Goal: Task Accomplishment & Management: Complete application form

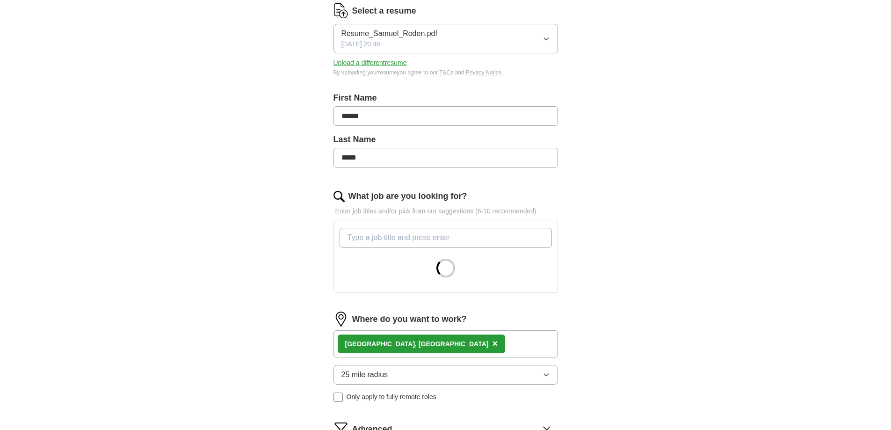
scroll to position [186, 0]
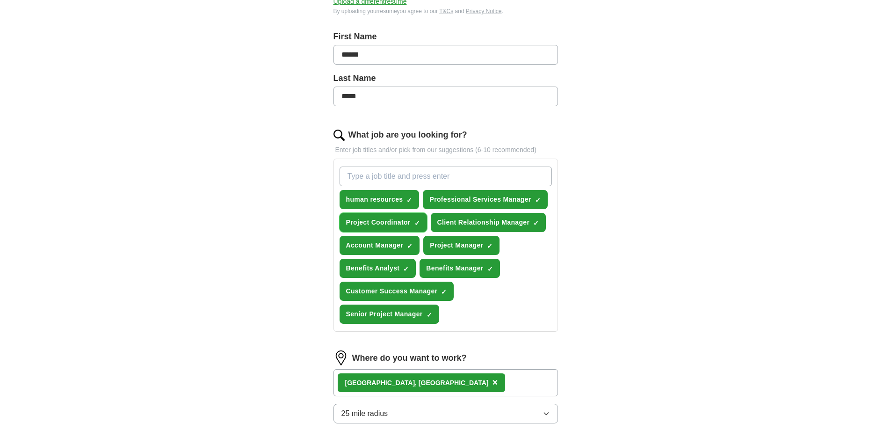
click at [0, 0] on span "×" at bounding box center [0, 0] width 0 height 0
click at [456, 175] on input "What job are you looking for?" at bounding box center [446, 177] width 212 height 20
type input "I"
type input "Employee Benefits"
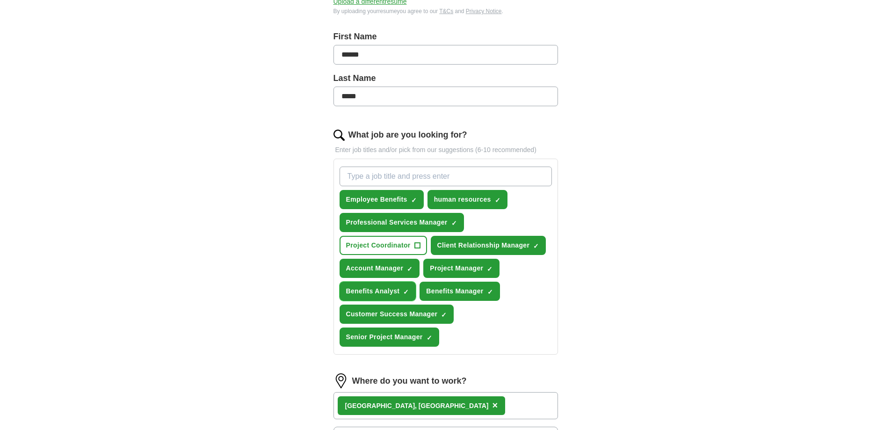
click at [0, 0] on span "×" at bounding box center [0, 0] width 0 height 0
click at [418, 180] on input "What job are you looking for?" at bounding box center [446, 177] width 212 height 20
type input "HR Generalist"
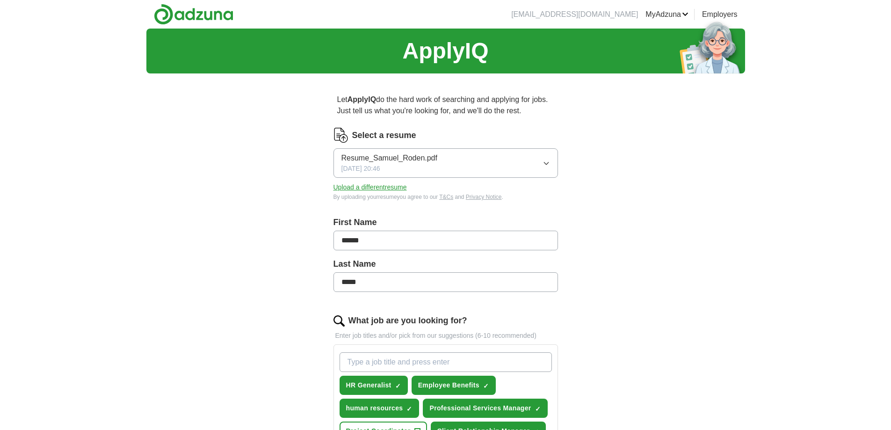
scroll to position [434, 0]
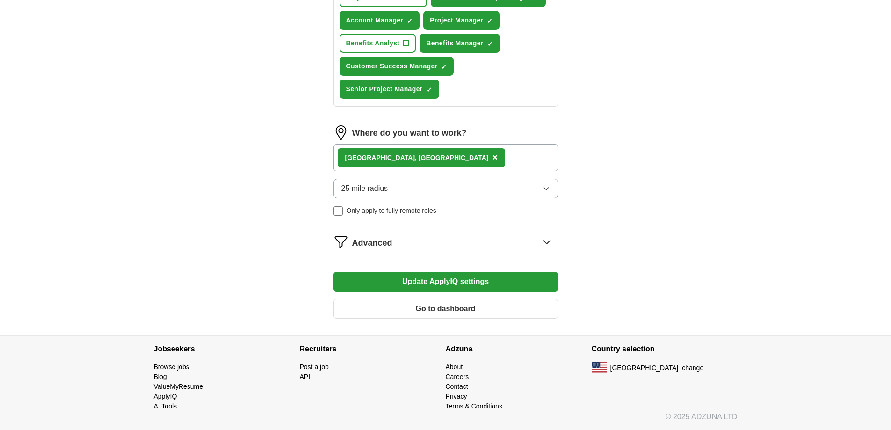
click at [433, 281] on button "Update ApplyIQ settings" at bounding box center [446, 282] width 225 height 20
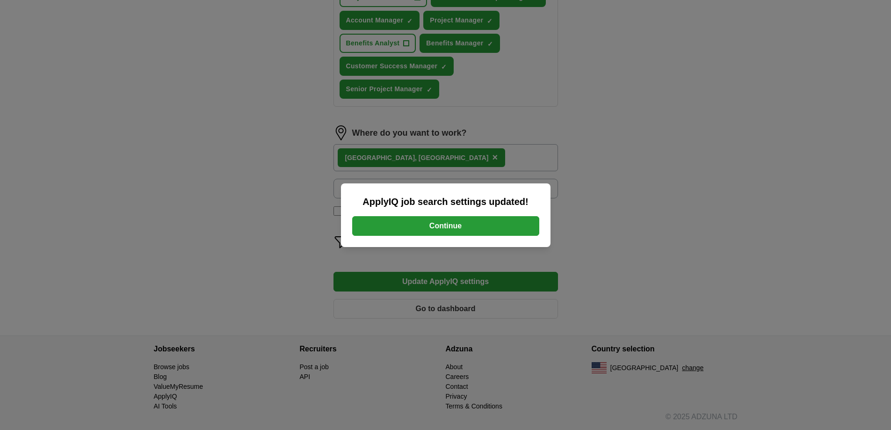
click at [445, 220] on button "Continue" at bounding box center [445, 226] width 187 height 20
